Goal: Navigation & Orientation: Find specific page/section

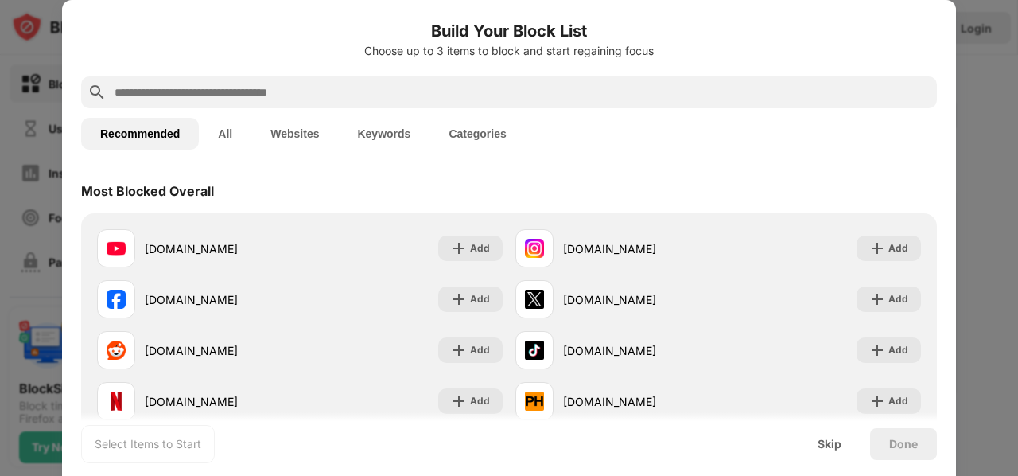
click at [970, 157] on div at bounding box center [509, 238] width 1018 height 476
click at [830, 445] on div "Skip" at bounding box center [829, 443] width 24 height 13
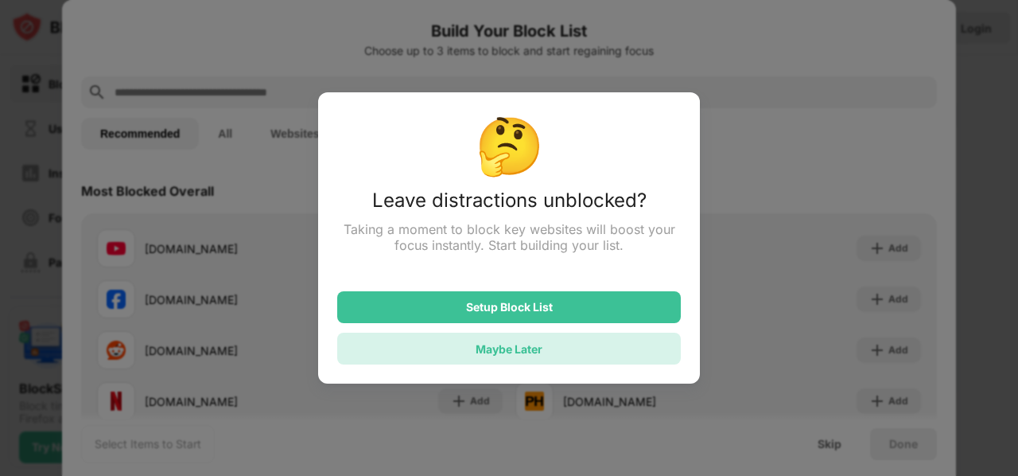
click at [606, 344] on div "Maybe Later" at bounding box center [509, 348] width 344 height 32
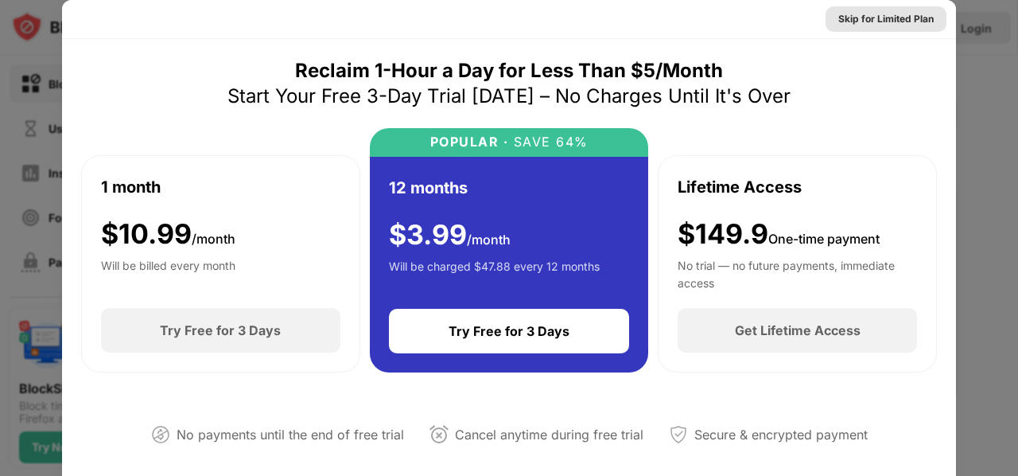
click at [879, 19] on div "Skip for Limited Plan" at bounding box center [885, 19] width 95 height 16
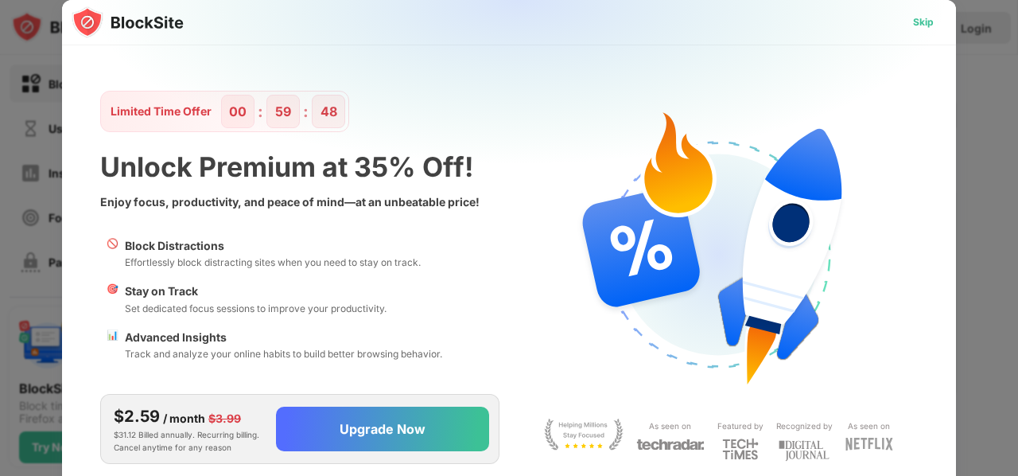
click at [920, 22] on div "Skip" at bounding box center [923, 22] width 21 height 16
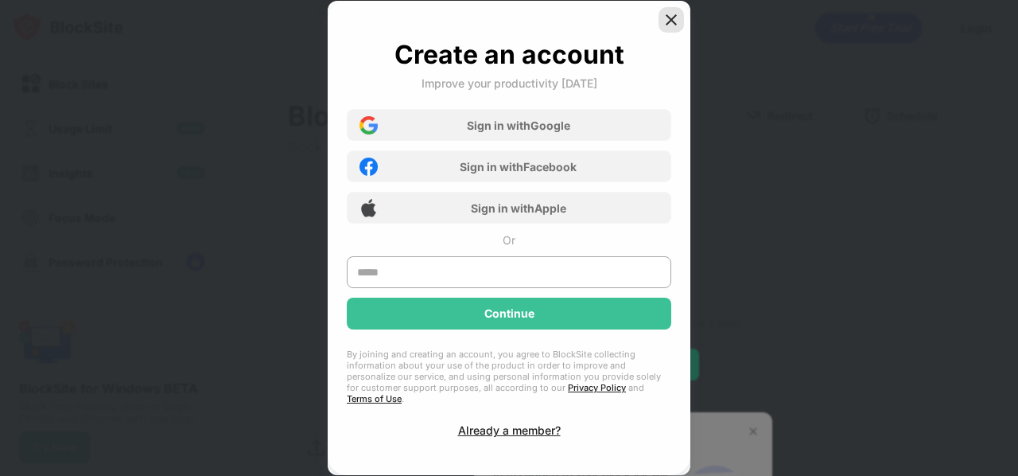
click at [676, 25] on img at bounding box center [671, 20] width 16 height 16
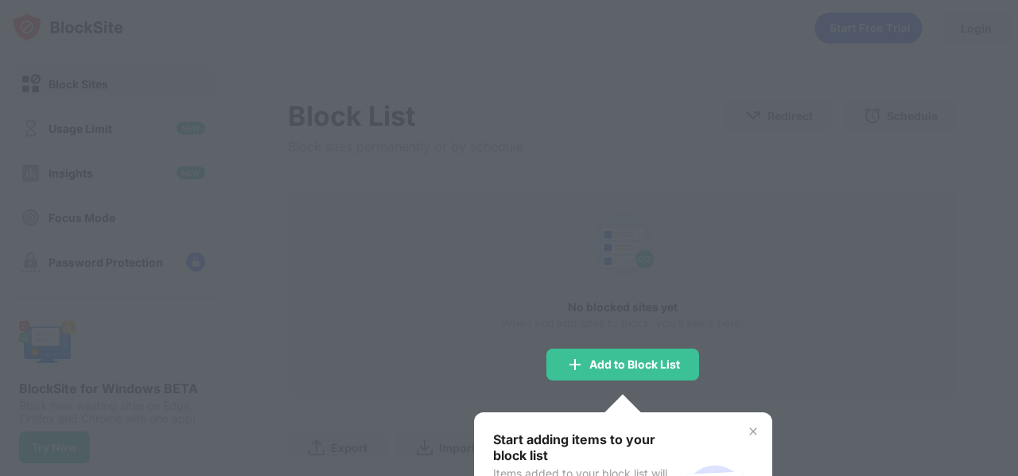
click at [528, 316] on div at bounding box center [509, 238] width 1018 height 476
click at [747, 431] on img at bounding box center [753, 431] width 13 height 13
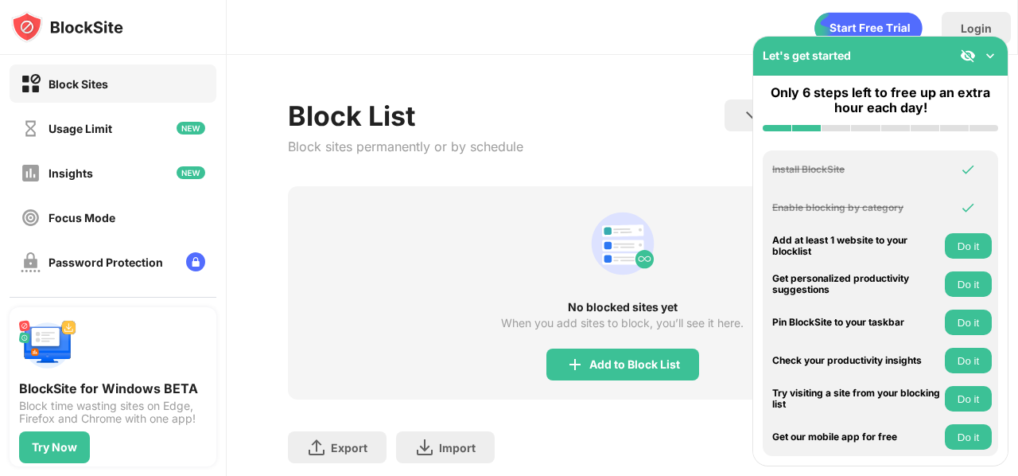
click at [1000, 59] on div "Let's get started" at bounding box center [880, 56] width 254 height 39
click at [988, 52] on img at bounding box center [990, 56] width 16 height 16
